Goal: Task Accomplishment & Management: Manage account settings

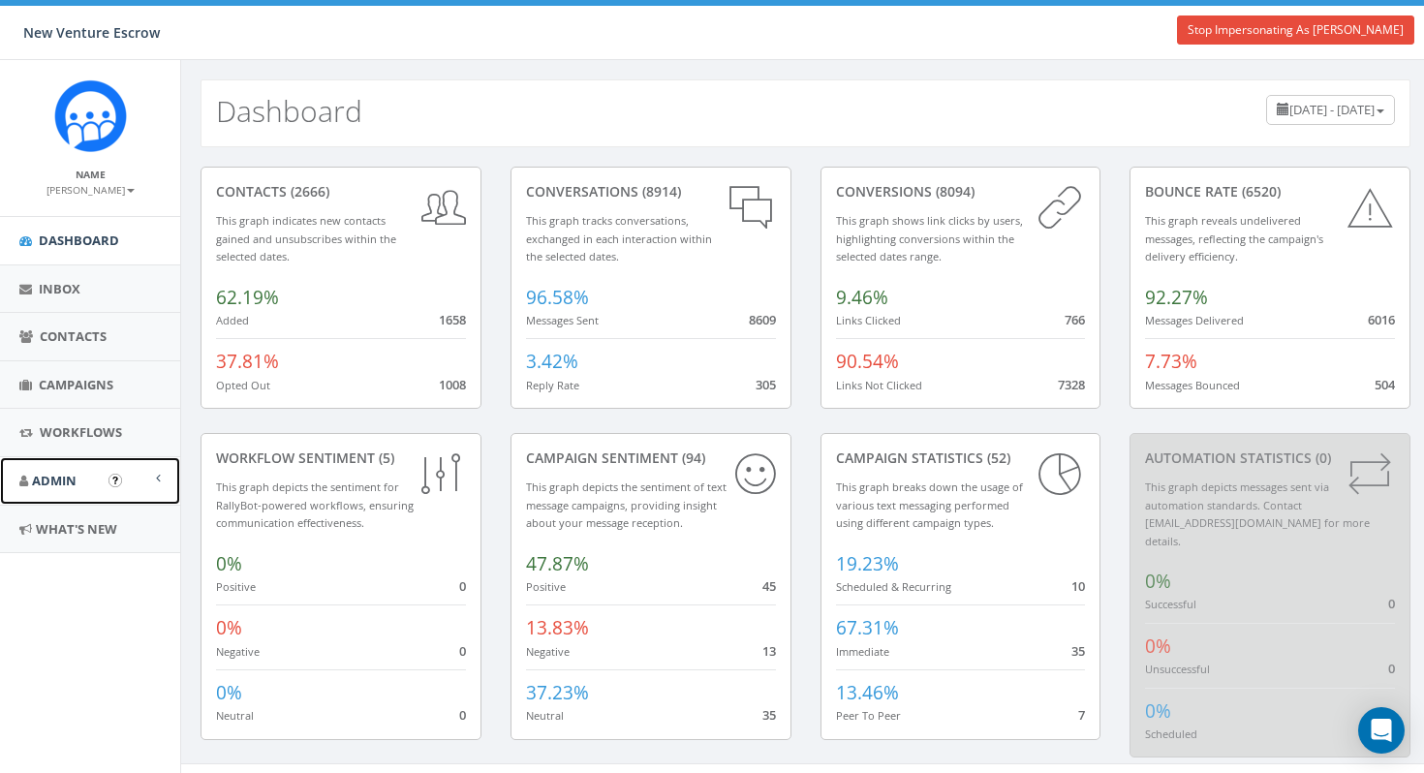
click at [54, 472] on span "Admin" at bounding box center [54, 480] width 45 height 17
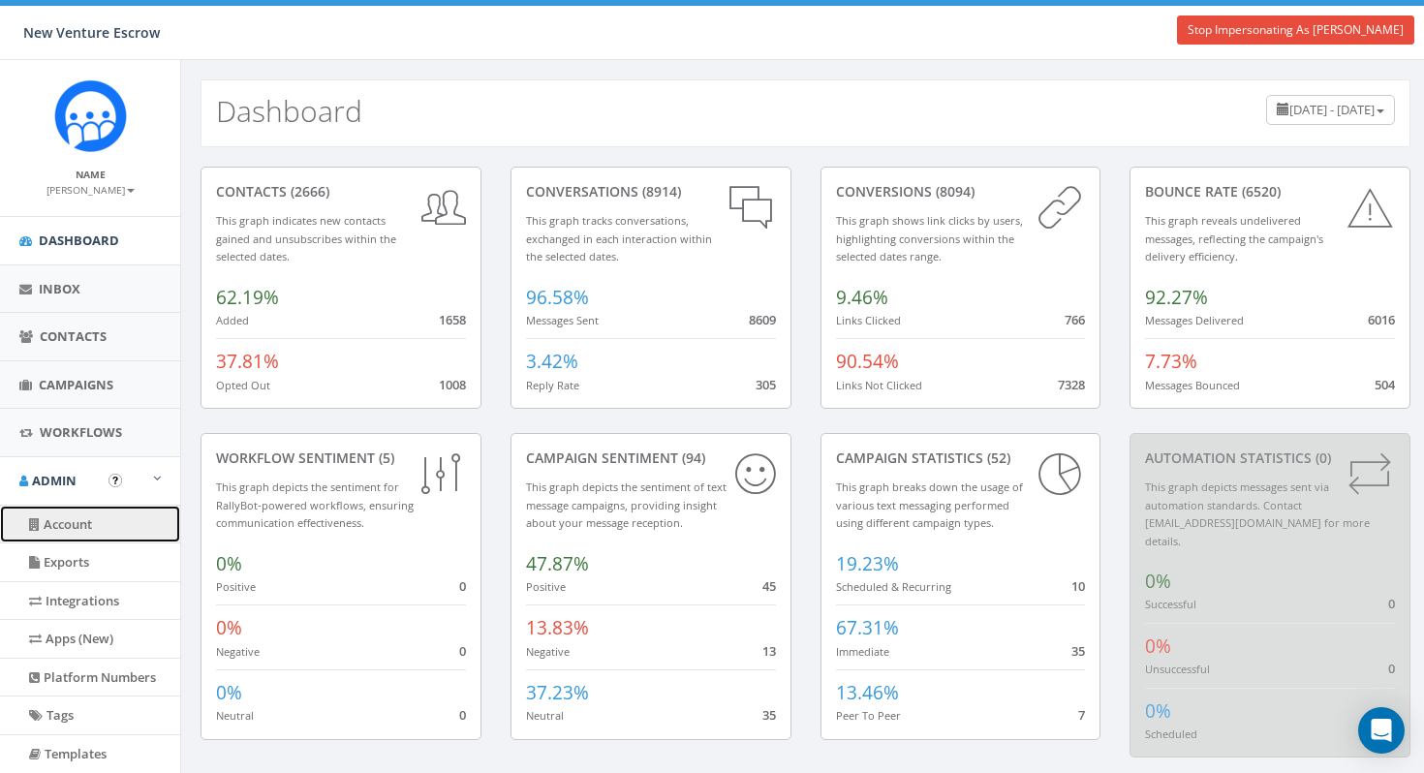
click at [69, 534] on link "Account" at bounding box center [90, 525] width 180 height 38
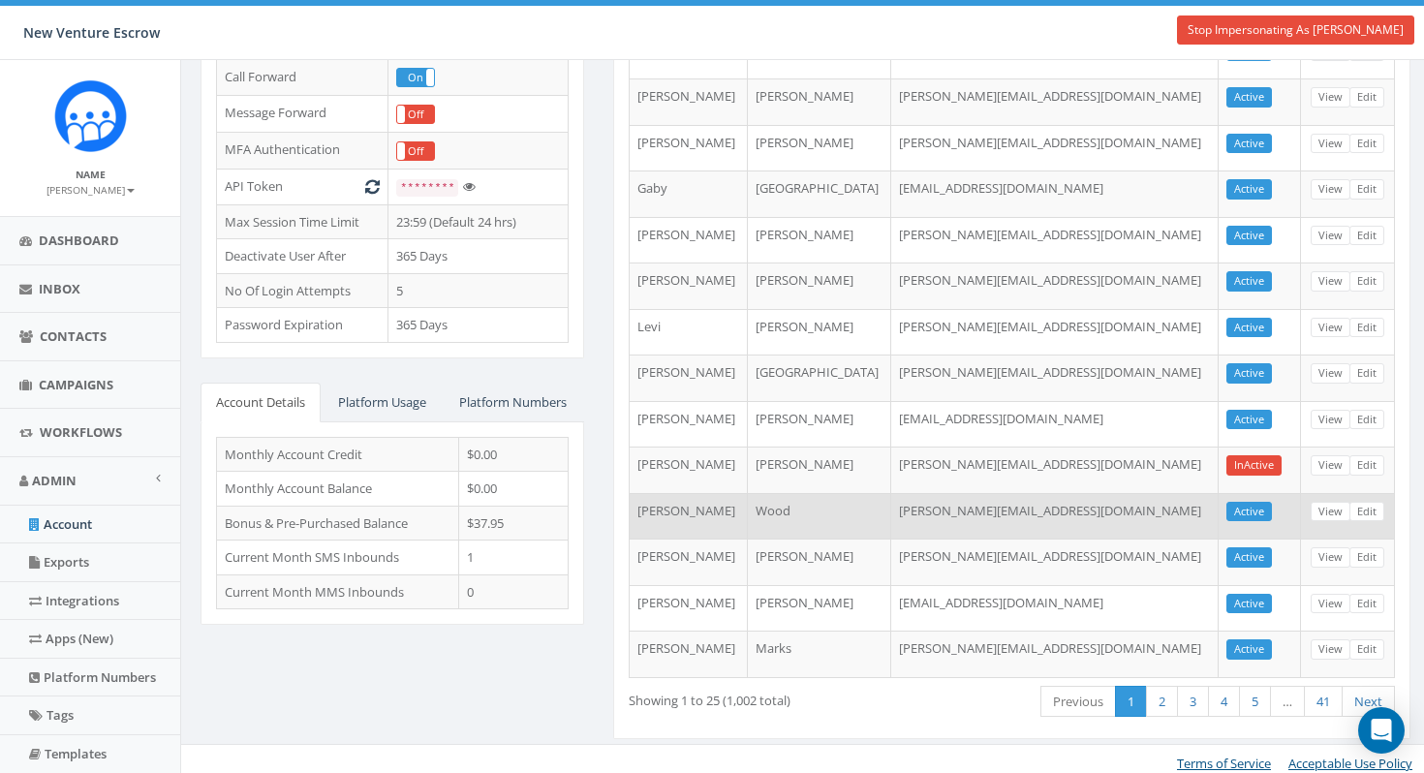
scroll to position [497, 0]
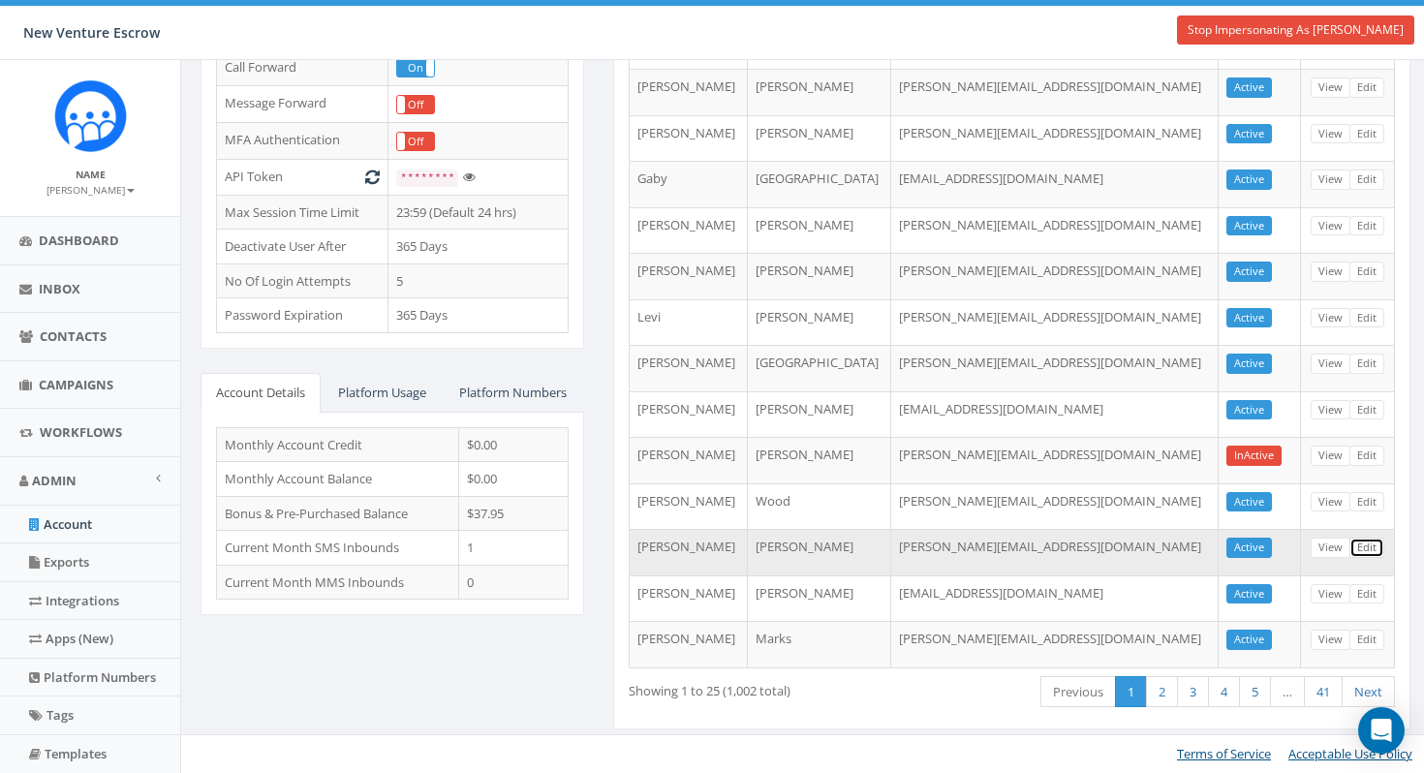
click at [1366, 552] on link "Edit" at bounding box center [1366, 547] width 35 height 20
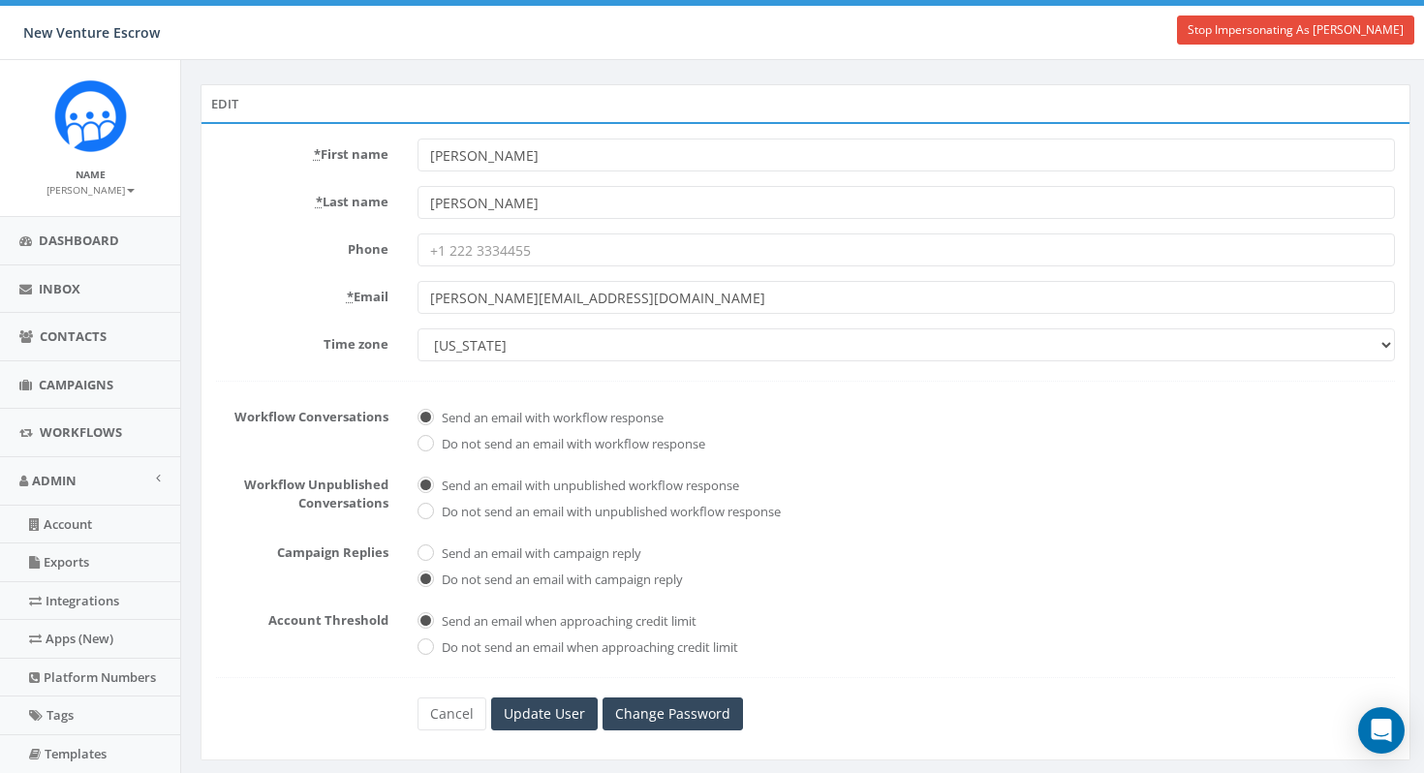
scroll to position [109, 0]
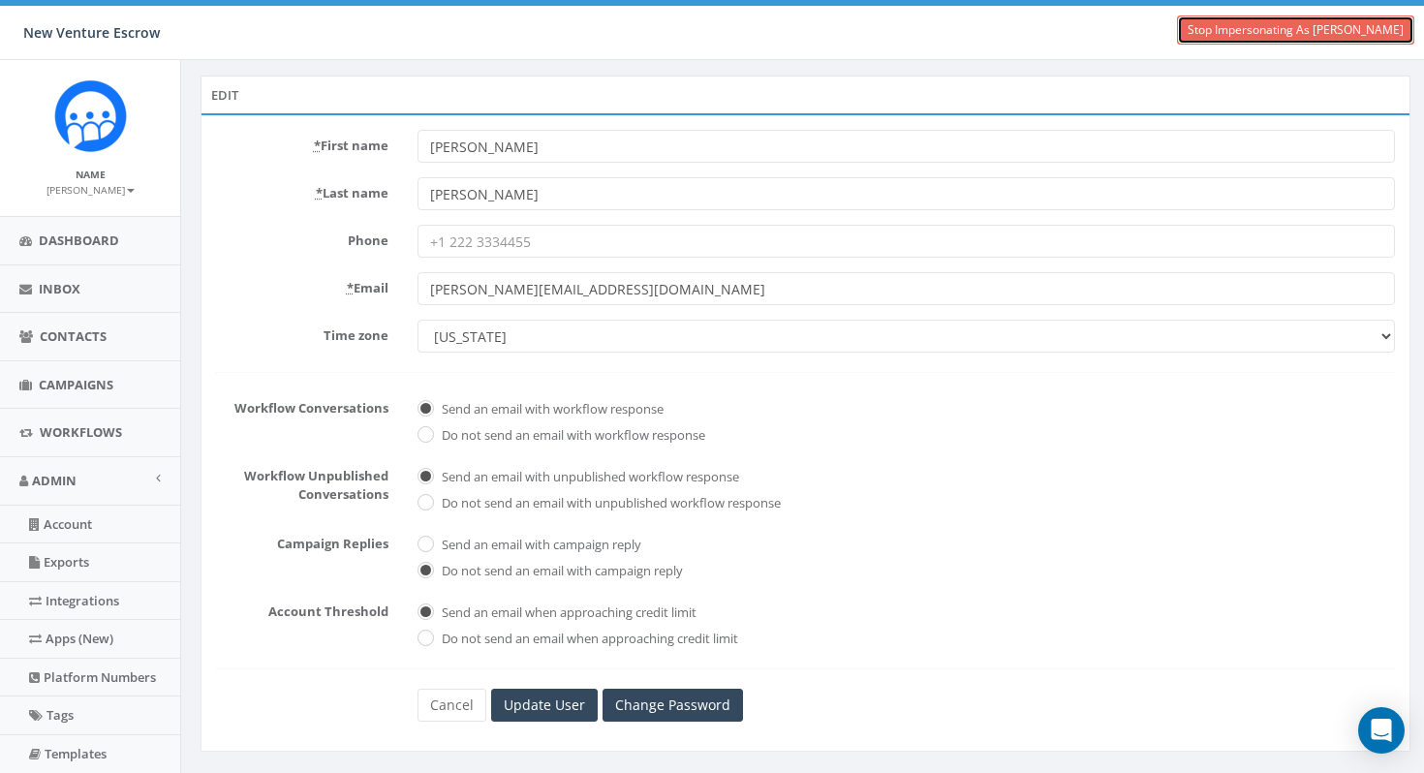
click at [1282, 35] on link "Stop Impersonating As [PERSON_NAME]" at bounding box center [1295, 29] width 237 height 29
